Goal: Transaction & Acquisition: Purchase product/service

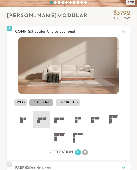
scroll to position [3968, 133]
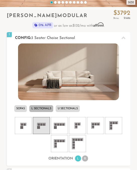
click at [44, 125] on rect at bounding box center [44, 124] width 2 height 2
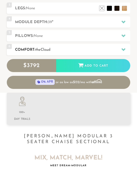
scroll to position [303, 0]
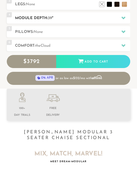
click at [50, 20] on span "39" at bounding box center [50, 18] width 4 height 4
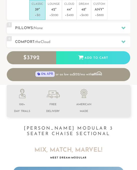
scroll to position [182, 0]
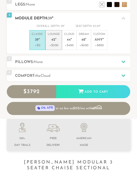
click at [56, 47] on p "+$200" at bounding box center [54, 45] width 12 height 5
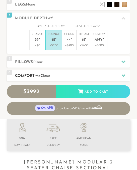
click at [48, 79] on h2 "Comfort: the Cloud" at bounding box center [72, 76] width 115 height 6
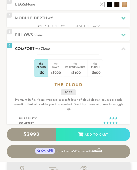
scroll to position [3925, 133]
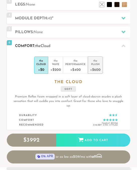
click at [94, 73] on div "+$600" at bounding box center [95, 69] width 10 height 7
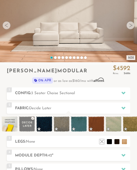
scroll to position [0, 0]
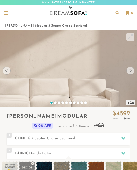
click at [114, 12] on icon at bounding box center [117, 13] width 9 height 4
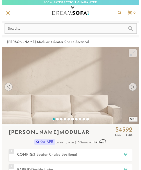
scroll to position [3980, 137]
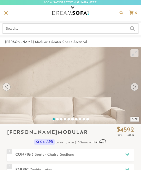
click at [42, 25] on input "text" at bounding box center [71, 28] width 136 height 10
type input "holliwood"
click at [130, 25] on input "submit" at bounding box center [132, 28] width 5 height 6
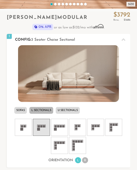
scroll to position [100, 0]
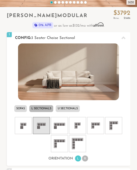
click at [43, 126] on icon at bounding box center [41, 125] width 15 height 15
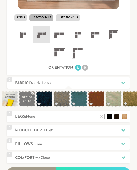
scroll to position [202, 0]
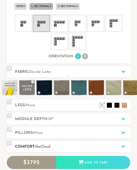
click at [63, 148] on h2 "Comfort: the Cloud" at bounding box center [72, 147] width 115 height 6
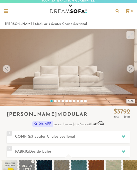
scroll to position [0, 0]
